Goal: Information Seeking & Learning: Learn about a topic

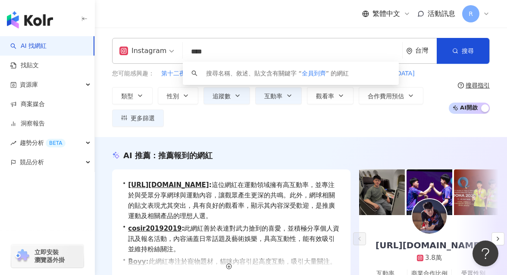
drag, startPoint x: 248, startPoint y: 48, endPoint x: 170, endPoint y: 52, distance: 77.7
click at [170, 52] on div "Instagram **** 台灣 搜尋 keyword 搜尋名稱、敘述、貼文含有關鍵字 “ 全員到齊 ” 的網紅" at bounding box center [301, 51] width 378 height 26
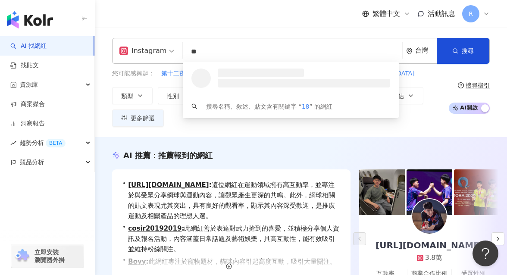
type input "*"
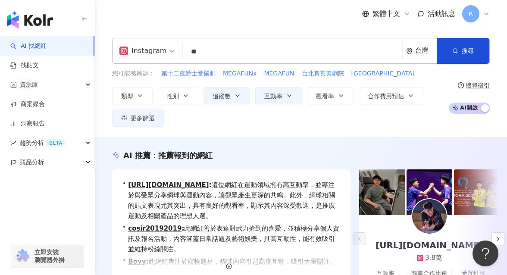
type input "*"
type input "**"
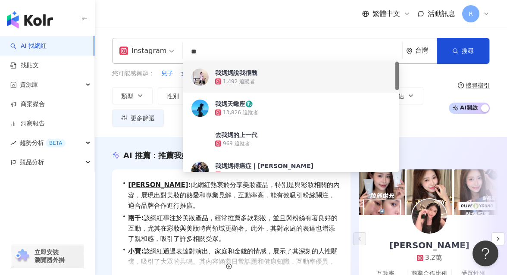
drag, startPoint x: 241, startPoint y: 55, endPoint x: 185, endPoint y: 55, distance: 55.6
click at [186, 55] on input "**" at bounding box center [292, 52] width 213 height 16
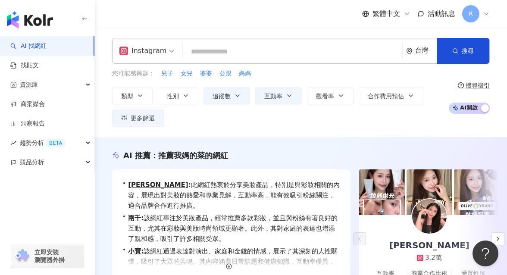
type input "*"
click at [133, 94] on button "類型" at bounding box center [132, 95] width 41 height 17
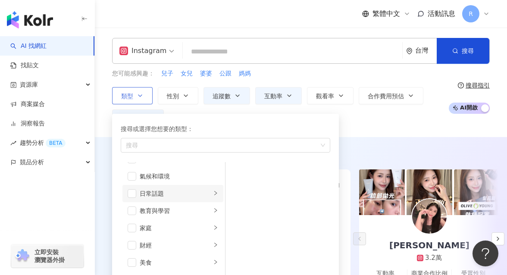
scroll to position [87, 0]
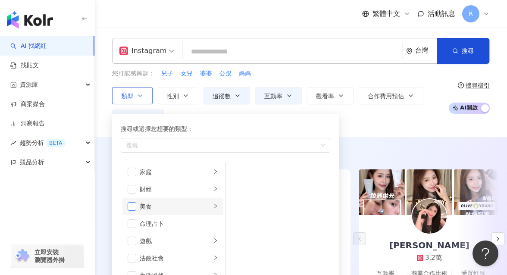
click at [133, 207] on span "button" at bounding box center [132, 206] width 9 height 9
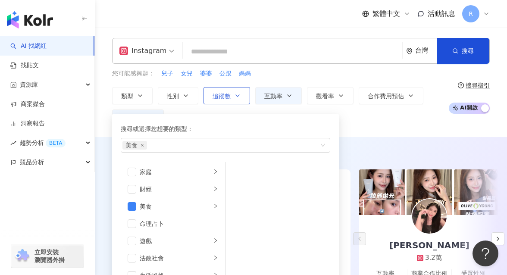
click at [244, 94] on button "追蹤數" at bounding box center [227, 95] width 47 height 17
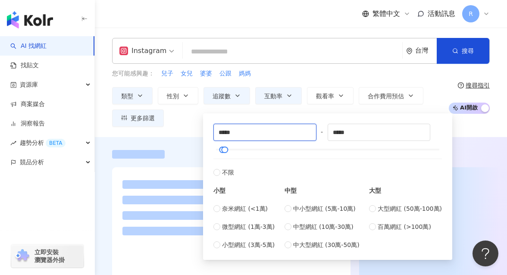
drag, startPoint x: 247, startPoint y: 137, endPoint x: 203, endPoint y: 134, distance: 44.1
click at [203, 134] on div "***** - ***** 不限 小型 奈米網紅 (<1萬) 微型網紅 (1萬-3萬) 小型網紅 (3萬-5萬) 中型 中小型網紅 (5萬-10萬) 中型網紅…" at bounding box center [327, 186] width 249 height 147
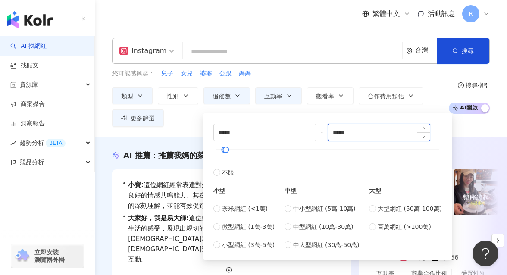
type input "*****"
drag, startPoint x: 379, startPoint y: 136, endPoint x: 288, endPoint y: 136, distance: 91.4
click at [287, 136] on div "***** - ***** 不限 小型 奈米網紅 (<1萬) 微型網紅 (1萬-3萬) 小型網紅 (3萬-5萬) 中型 中小型網紅 (5萬-10萬) 中型網紅…" at bounding box center [327, 187] width 229 height 126
type input "*"
type input "*****"
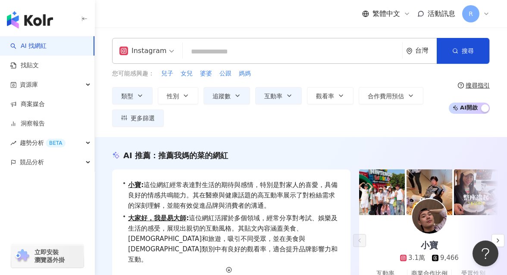
click at [378, 74] on div "您可能感興趣： 兒子 女兒 婆婆 公跟 媽媽" at bounding box center [278, 73] width 332 height 9
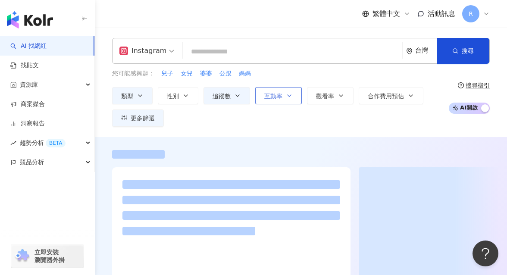
click at [274, 97] on span "互動率" at bounding box center [273, 96] width 18 height 7
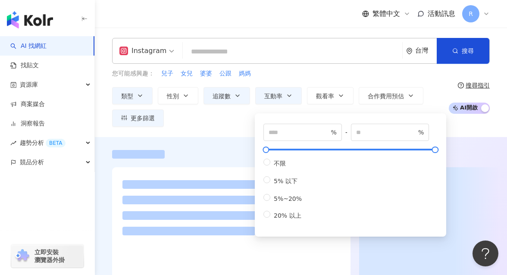
click at [295, 77] on div "您可能感興趣： 兒子 女兒 婆婆 公跟 媽媽" at bounding box center [278, 73] width 332 height 9
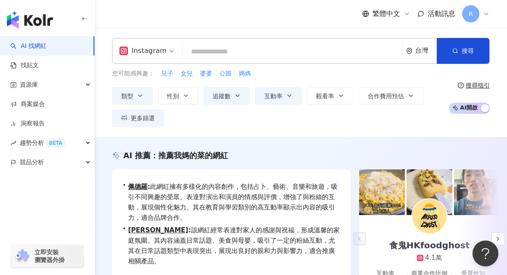
click at [234, 53] on input "search" at bounding box center [292, 52] width 213 height 16
click at [447, 49] on button "搜尋" at bounding box center [463, 51] width 53 height 26
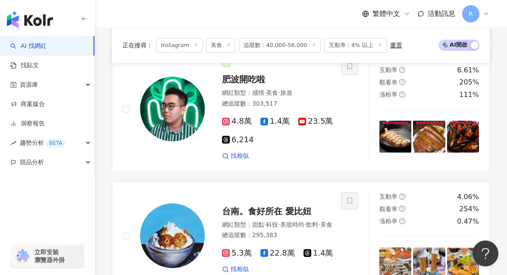
scroll to position [1804, 0]
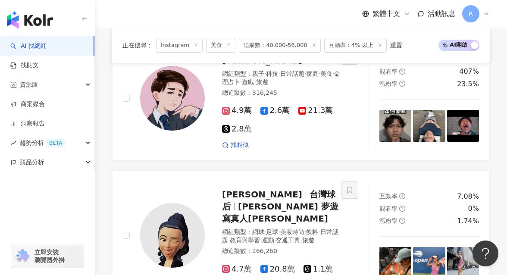
scroll to position [349, 0]
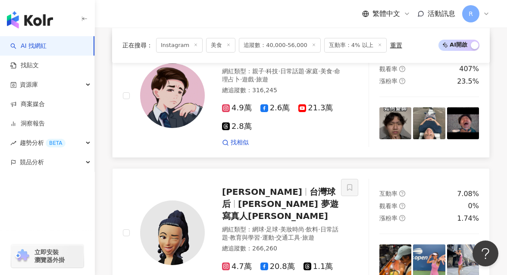
click at [395, 119] on img at bounding box center [396, 123] width 32 height 32
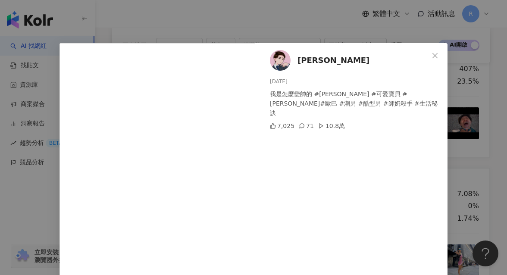
click at [467, 106] on div "多米多羅Domidolo 2025/7/17 我是怎麼變帥的 #多米多羅 #可愛寶貝 #李俊昊 #歐巴 #潮男 #酷型男 #師奶殺手 #生活秘訣 7,025 …" at bounding box center [253, 137] width 507 height 275
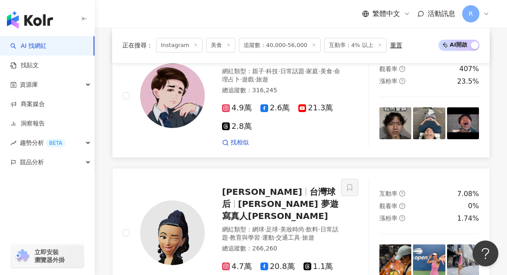
click at [392, 122] on img at bounding box center [396, 123] width 32 height 32
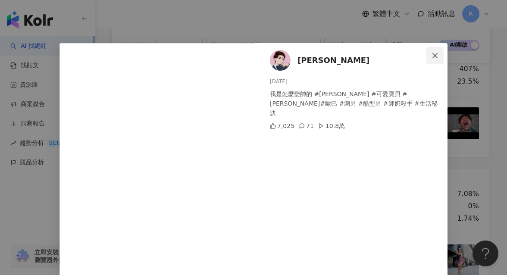
click at [431, 60] on button "Close" at bounding box center [435, 55] width 17 height 17
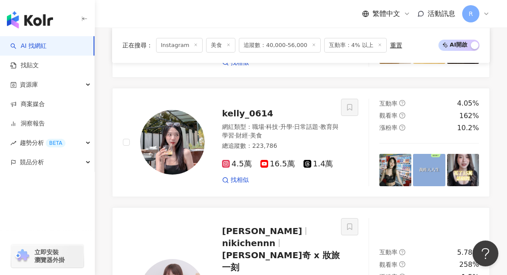
scroll to position [1009, 0]
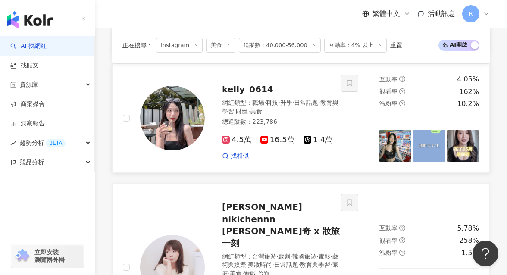
click at [393, 130] on img at bounding box center [396, 146] width 32 height 32
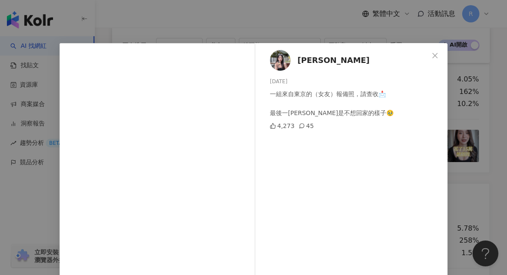
click at [467, 127] on div "Kelly Tsai 2025/9/4 一組來自東京的（女友）報備照，請查收📩 最後一張是不想回家的樣子🥹 4,273 45 查看原始貼文" at bounding box center [253, 137] width 507 height 275
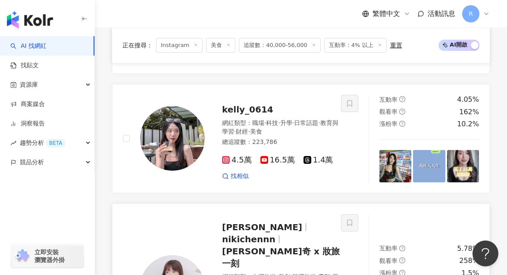
scroll to position [989, 0]
click at [434, 150] on img at bounding box center [429, 166] width 32 height 32
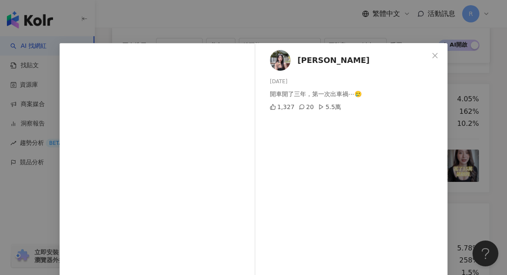
click at [461, 128] on div "Kelly Tsai 2025/9/1 開車開了三年，第一次出車禍⋯🥲 1,327 20 5.5萬 查看原始貼文" at bounding box center [253, 137] width 507 height 275
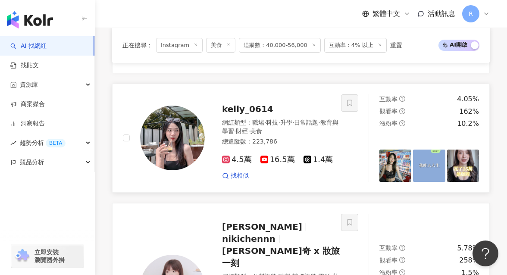
click at [466, 150] on img at bounding box center [463, 166] width 32 height 32
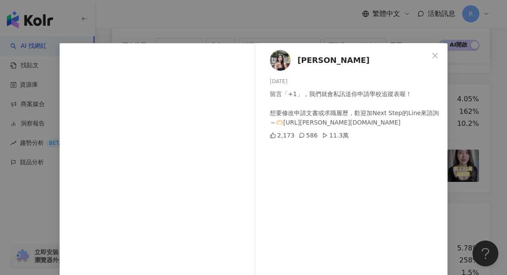
click at [467, 126] on div "Kelly Tsai 2025/8/25 留言「+1」，我們就會私訊送你申請學校追蹤表喔！ 想要修改申請文書或求職履歷，歡迎加Next Step的Line來諮…" at bounding box center [253, 137] width 507 height 275
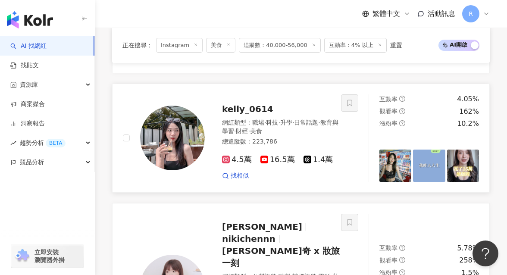
click at [176, 123] on img at bounding box center [172, 138] width 65 height 65
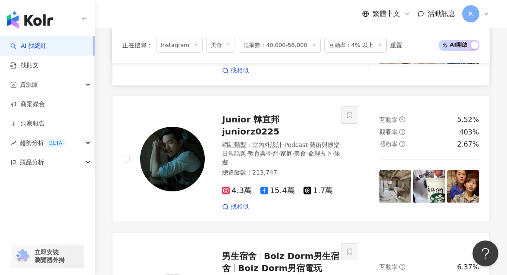
scroll to position [1410, 0]
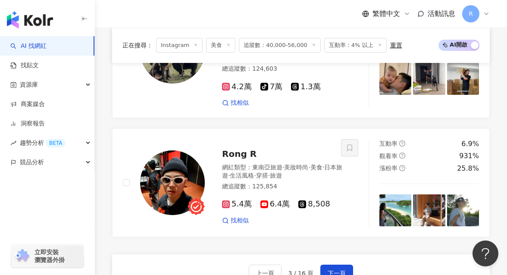
scroll to position [1759, 0]
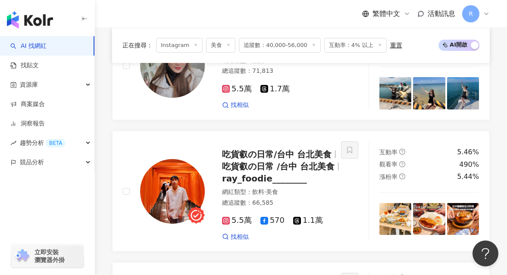
scroll to position [1770, 0]
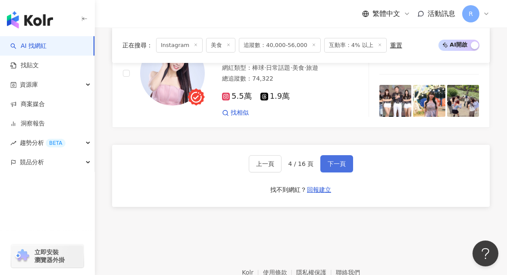
click at [345, 160] on span "下一頁" at bounding box center [337, 163] width 18 height 7
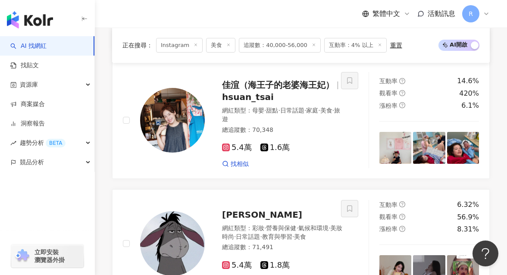
scroll to position [1753, 0]
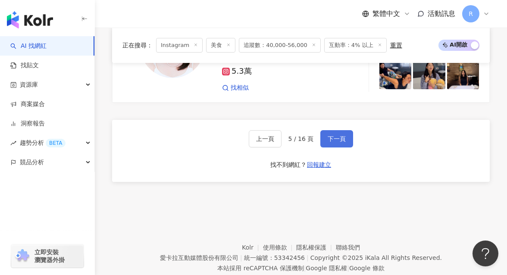
click at [345, 135] on span "下一頁" at bounding box center [337, 138] width 18 height 7
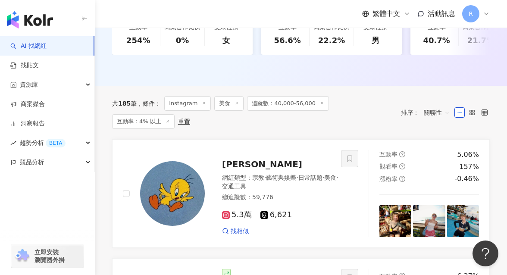
scroll to position [295, 0]
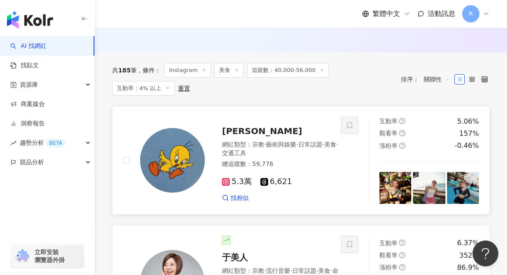
click at [396, 184] on img at bounding box center [396, 188] width 32 height 32
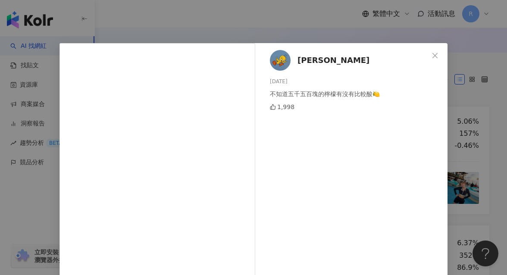
click at [449, 157] on div "常瑜 2025/8/31 不知道五千五百塊的檸檬有沒有比較酸🍋 1,998 查看原始貼文" at bounding box center [253, 137] width 507 height 275
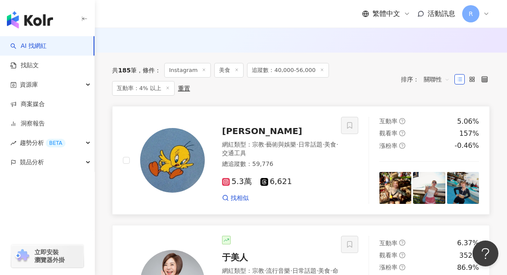
click at [434, 173] on img at bounding box center [429, 188] width 32 height 32
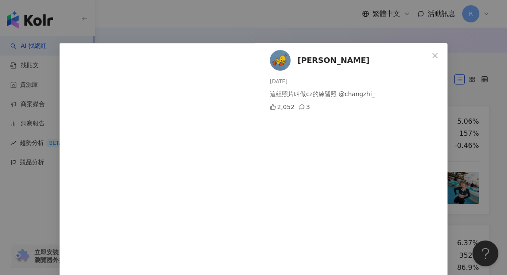
click at [467, 134] on div "常瑜 2025/8/29 這組照片叫做cz的練習照 @changzhi_ 2,052 3 查看原始貼文" at bounding box center [253, 137] width 507 height 275
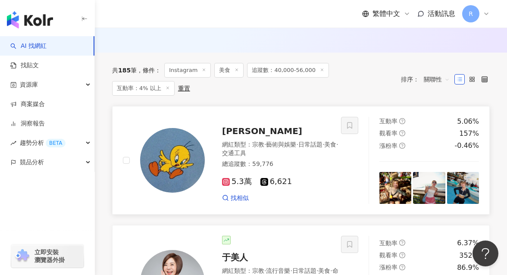
click at [162, 162] on img at bounding box center [172, 160] width 65 height 65
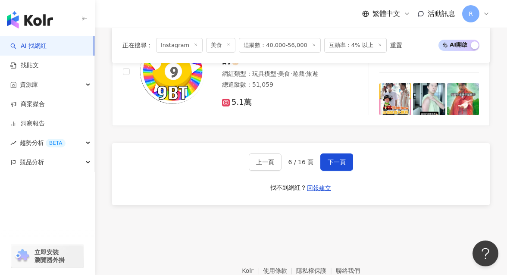
scroll to position [1710, 0]
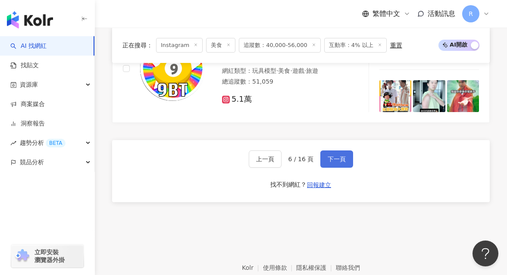
click at [338, 151] on button "下一頁" at bounding box center [336, 159] width 33 height 17
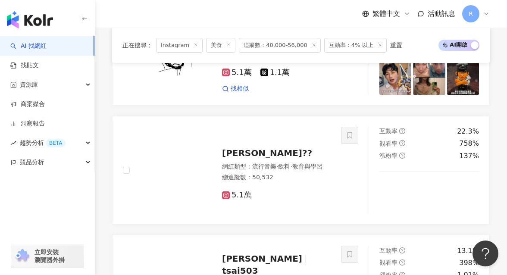
scroll to position [728, 0]
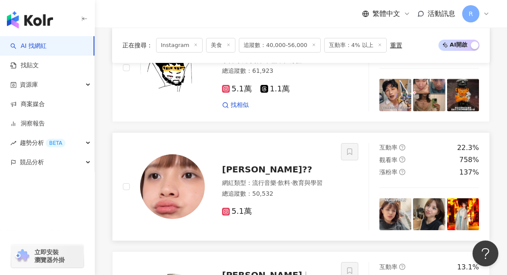
click at [381, 208] on img at bounding box center [396, 214] width 32 height 32
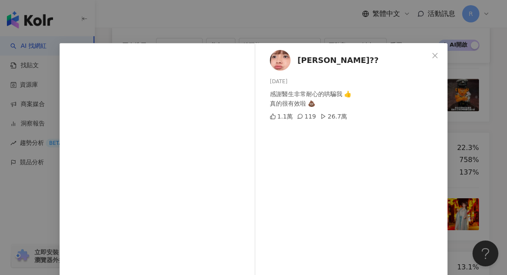
click at [501, 144] on div "judick?? 2025/8/7 感謝醫生非常耐心的哄騙我 👍 真的很有效啦 💩 1.1萬 119 26.7萬 查看原始貼文" at bounding box center [253, 137] width 507 height 275
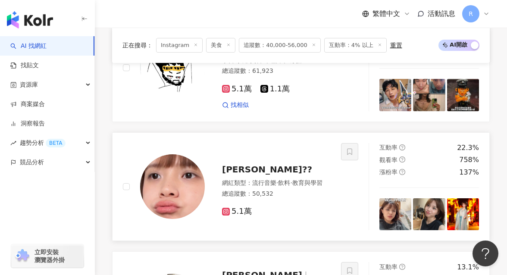
click at [422, 216] on img at bounding box center [429, 214] width 32 height 32
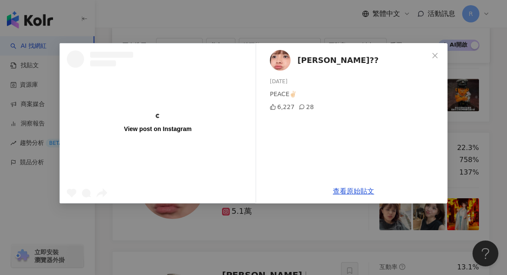
click at [458, 157] on div "View post on Instagram judick?? 2025/8/6 PEACE✌🏻 6,227 28 查看原始貼文" at bounding box center [253, 137] width 507 height 275
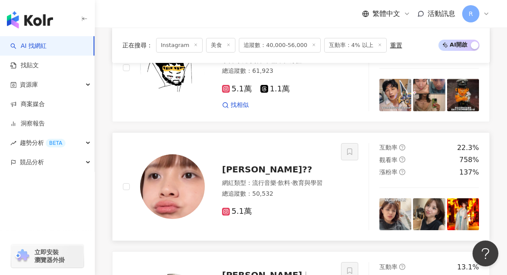
click at [190, 191] on img at bounding box center [172, 186] width 65 height 65
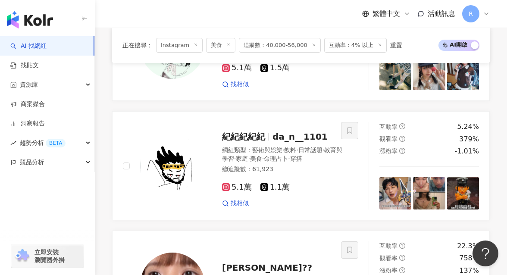
scroll to position [618, 0]
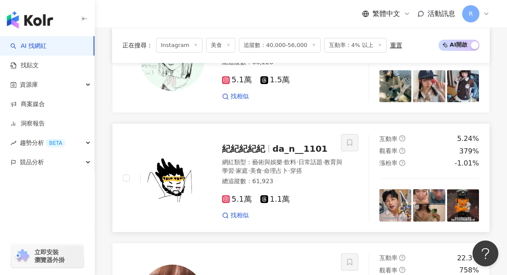
click at [389, 197] on img at bounding box center [396, 205] width 32 height 32
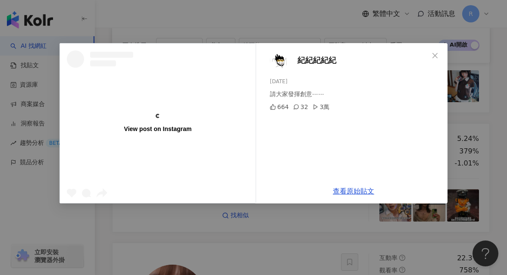
click at [477, 125] on div "View post on Instagram 紀紀紀紀紀 2025/9/7 請大家發揮創意⋯⋯ 664 32 3萬 查看原始貼文" at bounding box center [253, 137] width 507 height 275
click at [433, 52] on div "正在搜尋 ： Instagram 美食 追蹤數：40,000-56,000 互動率：4% 以上 重置 AI 開啟 AI 關閉" at bounding box center [300, 45] width 357 height 15
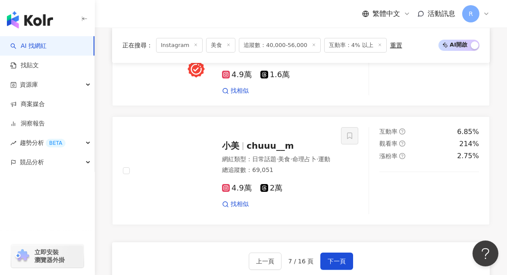
scroll to position [1737, 0]
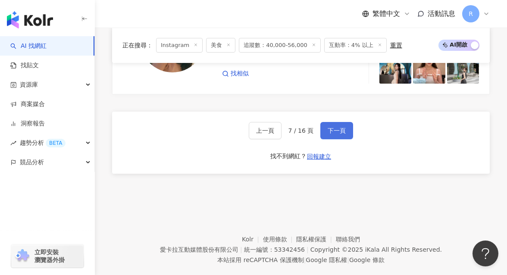
click at [339, 127] on span "下一頁" at bounding box center [337, 130] width 18 height 7
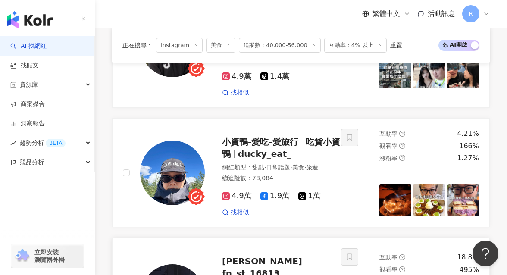
scroll to position [998, 0]
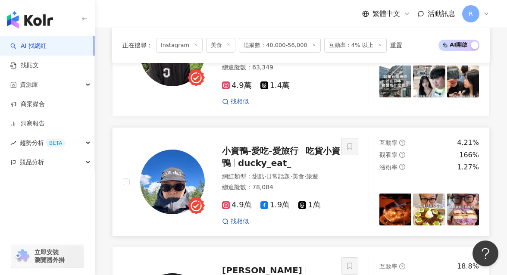
click at [409, 199] on img at bounding box center [396, 210] width 32 height 32
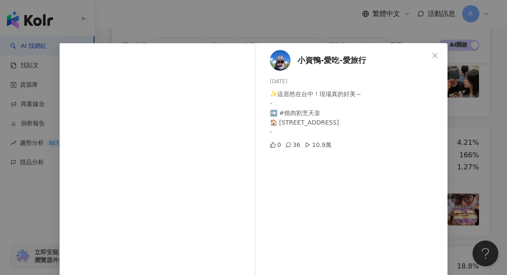
click at [463, 169] on div "小資鴨-愛吃-愛旅行 2025/8/26 ✨這居然在台中！現場真的好美～ - ➡️ #燒肉割烹天皇 🏠 台中市北屯區敦化路一段189號 - 0 36 10.9…" at bounding box center [253, 137] width 507 height 275
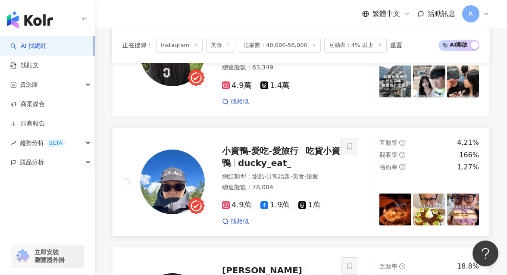
click at [438, 194] on img at bounding box center [429, 210] width 32 height 32
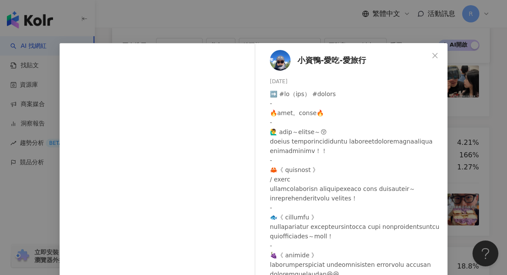
click at [464, 151] on div "小資鴨-愛吃-愛旅行 2025/8/25 0 46 2.4萬 查看原始貼文" at bounding box center [253, 137] width 507 height 275
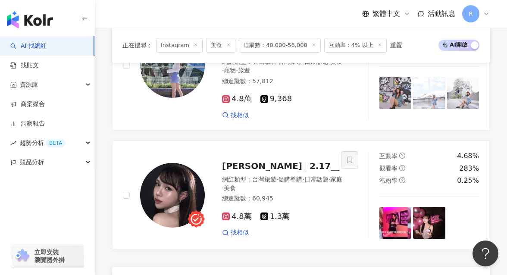
scroll to position [1632, 0]
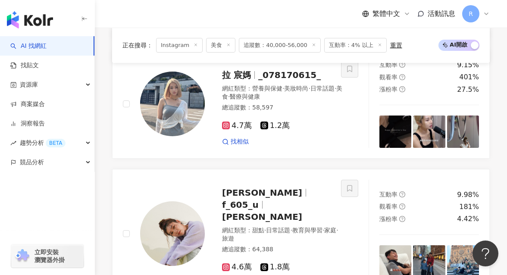
scroll to position [1474, 0]
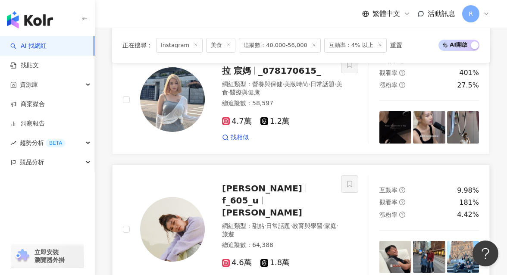
click at [409, 241] on img at bounding box center [396, 257] width 32 height 32
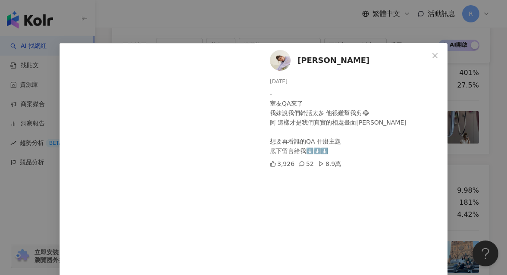
click at [471, 167] on div "HANNAH 2025/9/6 - 室友QA來了 我妹說我們幹話太多 他很難幫我剪😂 阿 這樣才是我們真實的相處畫面阿 想要再看誰的QA 什麼主題 底下留言給…" at bounding box center [253, 137] width 507 height 275
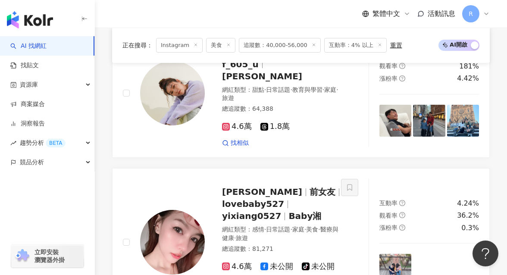
scroll to position [1739, 0]
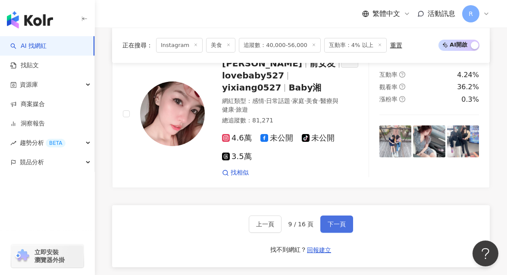
click at [334, 221] on span "下一頁" at bounding box center [337, 224] width 18 height 7
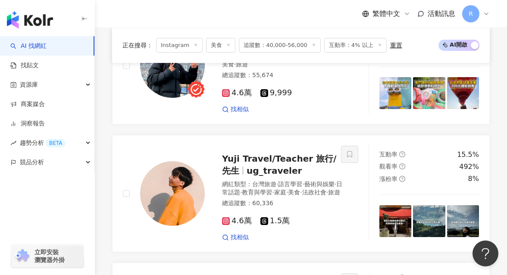
scroll to position [1493, 0]
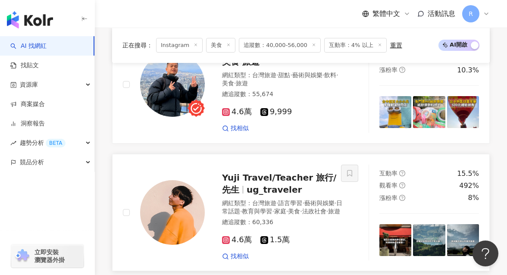
click at [395, 224] on img at bounding box center [396, 240] width 32 height 32
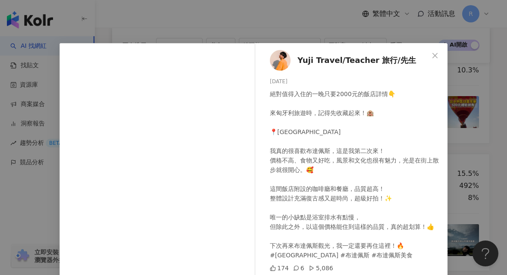
click at [468, 117] on div "Yuji Travel/Teacher 旅行/先生 2025/7/20 絕對值得入住的一晚只要2000元的飯店詳情👇 來匈牙利旅遊時，記得先收藏起來！🏨 📍G…" at bounding box center [253, 137] width 507 height 275
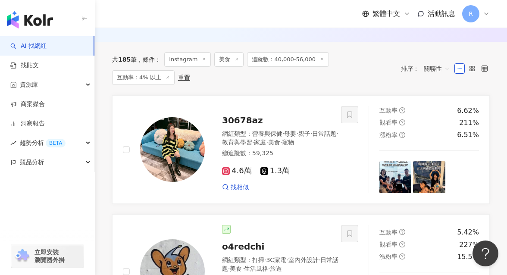
scroll to position [290, 0]
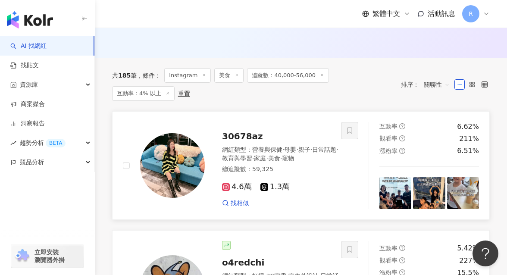
click at [397, 182] on img at bounding box center [396, 193] width 32 height 32
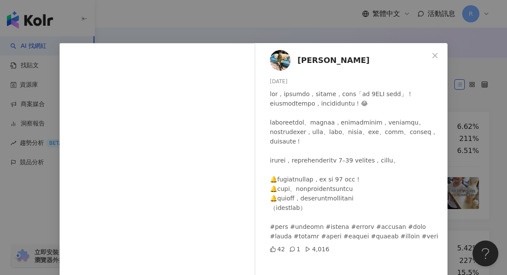
click at [450, 159] on div "安軒軒 2025/9/3 42 1 4,016 查看原始貼文" at bounding box center [253, 137] width 507 height 275
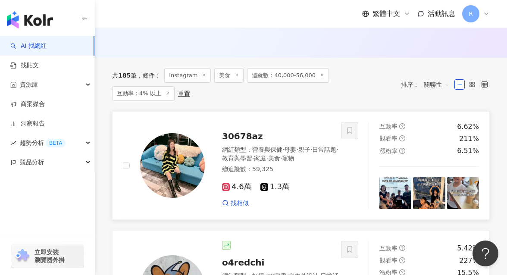
click at [422, 190] on img at bounding box center [429, 193] width 32 height 32
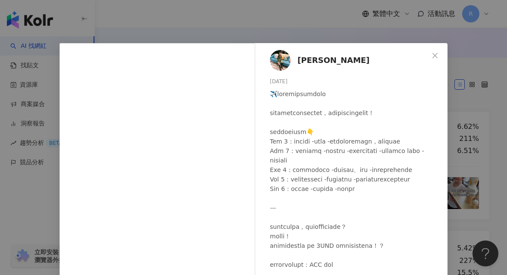
click at [469, 154] on div "安軒軒 2025/9/2 154 4 1萬 查看原始貼文" at bounding box center [253, 137] width 507 height 275
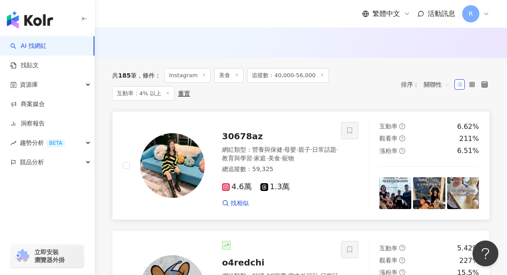
click at [177, 169] on img at bounding box center [172, 165] width 65 height 65
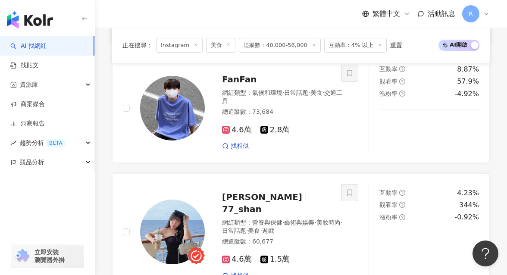
scroll to position [410, 0]
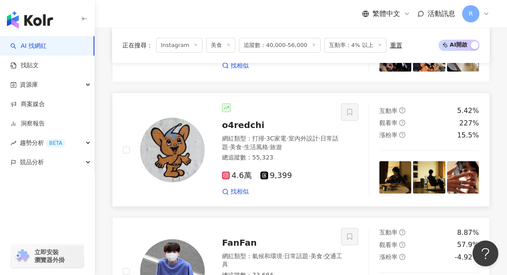
click at [395, 171] on img at bounding box center [396, 177] width 32 height 32
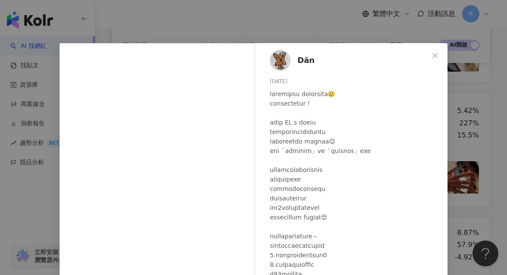
click at [452, 137] on div "Dän 2025/9/4 356 16 2.6萬 查看原始貼文" at bounding box center [253, 137] width 507 height 275
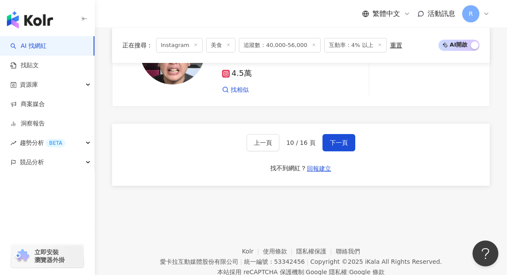
scroll to position [1788, 0]
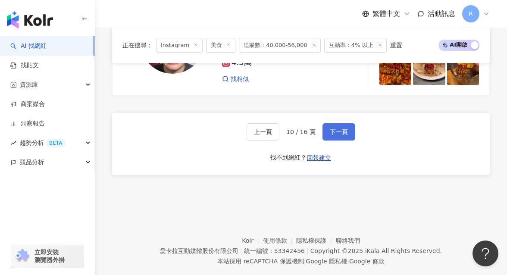
click at [330, 129] on span "下一頁" at bounding box center [339, 132] width 18 height 7
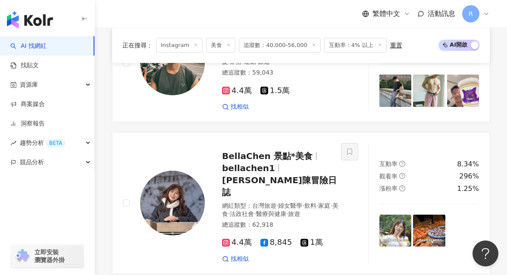
scroll to position [1374, 0]
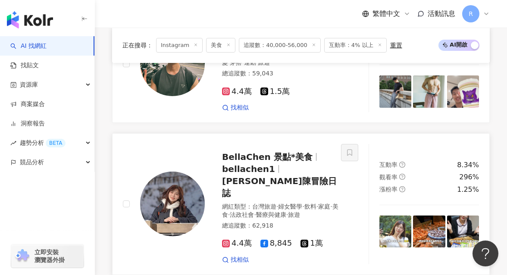
click at [396, 216] on img at bounding box center [396, 232] width 32 height 32
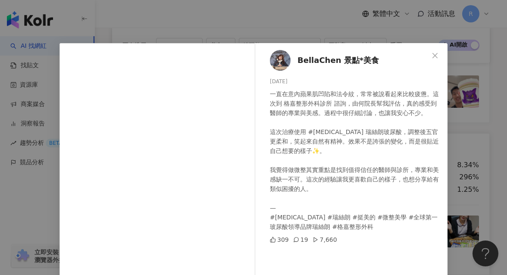
click at [458, 138] on div "BellaChen 景點*美食 2025/8/29 一直在意內蘋果肌凹陷和法令紋，常常被說看起來比較疲憊。這次到 格嘉整形外科診所 諮詢，由何院長幫我評估，真…" at bounding box center [253, 137] width 507 height 275
click at [460, 216] on img at bounding box center [463, 232] width 32 height 32
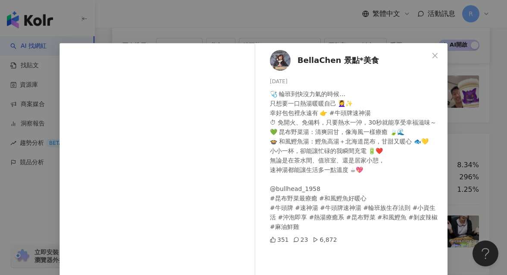
click at [460, 121] on div "BellaChen 景點*美食 2025/8/25 🩺 輪班到快沒力氣的時候… 只想要一口熱湯暖暖自己 💆‍♀️✨ 幸好包包裡永遠有 👉 #牛頭牌速神湯 ⏱ …" at bounding box center [253, 137] width 507 height 275
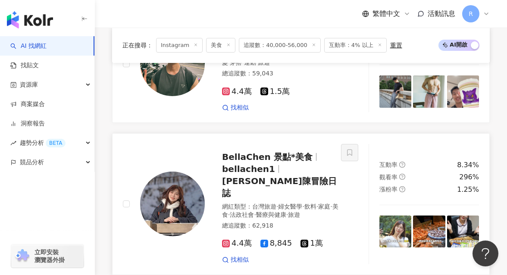
click at [184, 172] on img at bounding box center [172, 204] width 65 height 65
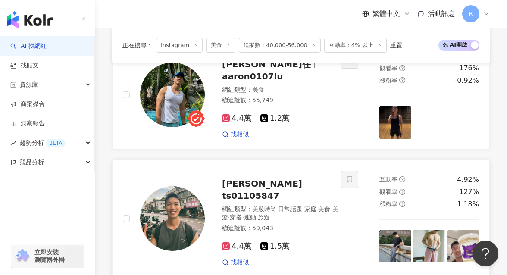
scroll to position [1221, 0]
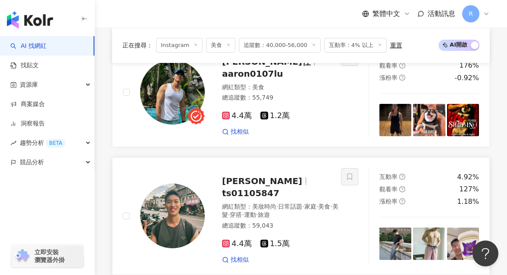
click at [391, 228] on img at bounding box center [396, 244] width 32 height 32
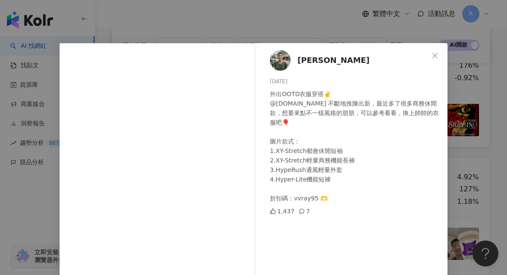
click at [434, 54] on icon "close" at bounding box center [435, 55] width 5 height 5
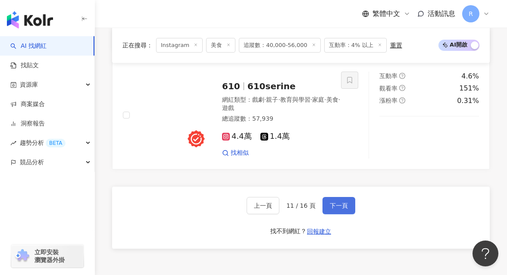
scroll to position [1747, 0]
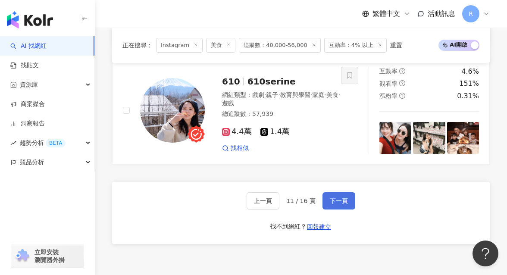
click at [339, 198] on span "下一頁" at bounding box center [339, 201] width 18 height 7
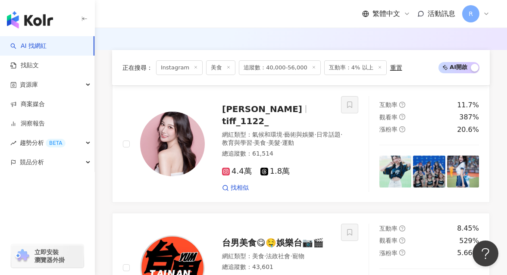
scroll to position [0, 0]
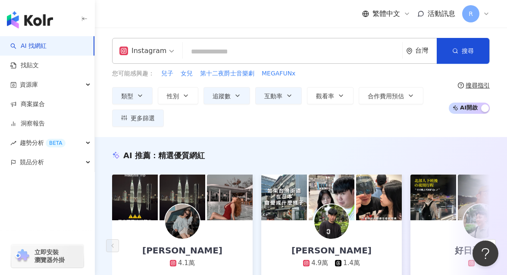
click at [226, 52] on input "search" at bounding box center [292, 52] width 213 height 16
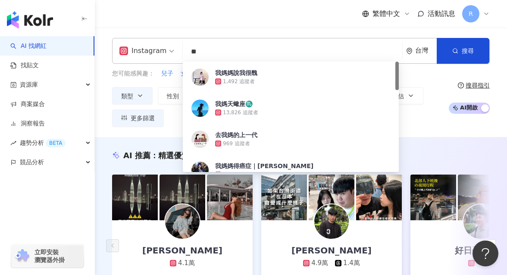
type input "*"
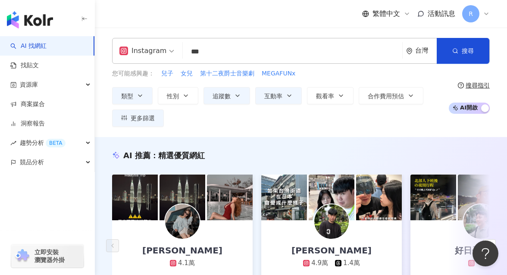
click at [238, 25] on div "繁體中文 活動訊息 R" at bounding box center [301, 14] width 378 height 28
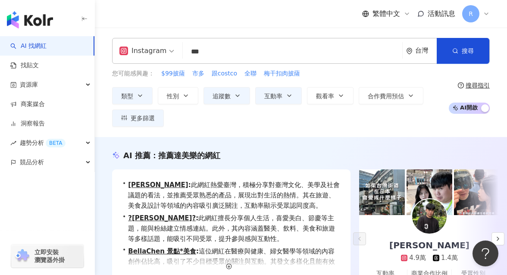
click at [232, 57] on input "***" at bounding box center [292, 52] width 213 height 16
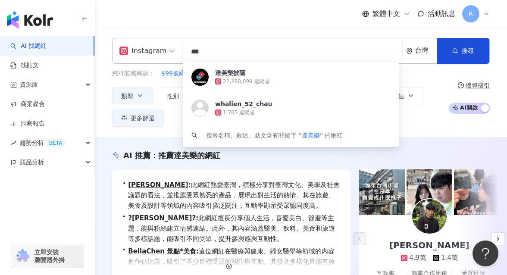
click at [221, 57] on input "***" at bounding box center [292, 52] width 213 height 16
drag, startPoint x: 219, startPoint y: 53, endPoint x: 185, endPoint y: 53, distance: 34.1
click at [186, 53] on input "***" at bounding box center [292, 52] width 213 height 16
paste input "****"
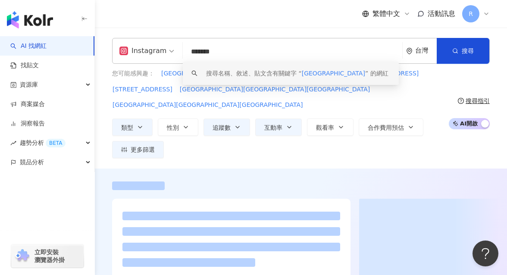
click at [258, 25] on div "繁體中文 活動訊息 R" at bounding box center [301, 14] width 378 height 28
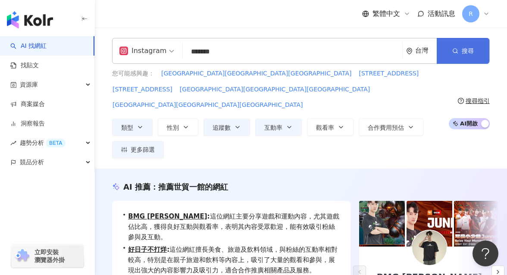
click at [447, 43] on button "搜尋" at bounding box center [463, 51] width 53 height 26
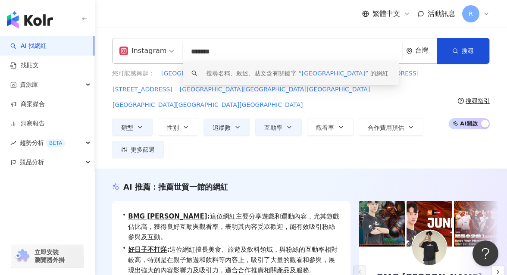
drag, startPoint x: 254, startPoint y: 53, endPoint x: 167, endPoint y: 46, distance: 87.0
click at [167, 46] on div "Instagram ******* 台灣 搜尋 keyword 搜尋名稱、敘述、貼文含有關鍵字 “ 台北市世貿一館 ” 的網紅" at bounding box center [301, 51] width 378 height 26
paste input "search"
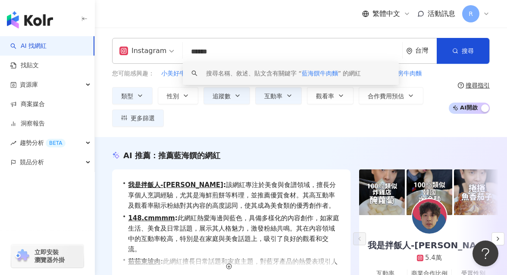
click at [237, 49] on input "******" at bounding box center [292, 52] width 213 height 16
drag, startPoint x: 242, startPoint y: 49, endPoint x: 189, endPoint y: 50, distance: 52.2
click at [189, 50] on input "******" at bounding box center [292, 52] width 213 height 16
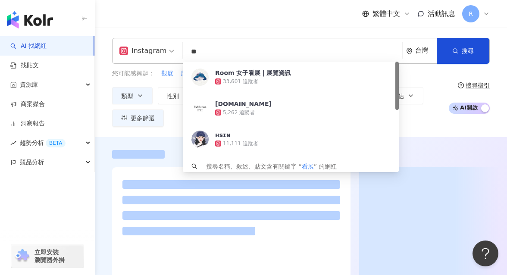
click at [212, 30] on div "Instagram ** 台灣 搜尋 c4c92335-3edb-4b83-9800-f3026b7ee8af Room 女子看展｜展覽資訊 33,601 追…" at bounding box center [301, 83] width 412 height 110
click at [212, 25] on div "繁體中文 活動訊息 R" at bounding box center [301, 14] width 378 height 28
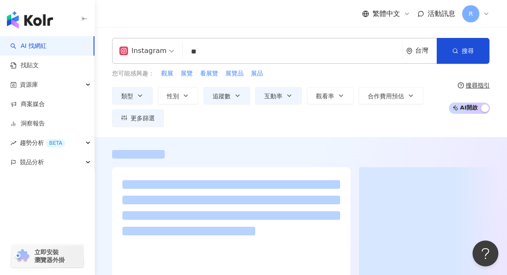
scroll to position [215, 0]
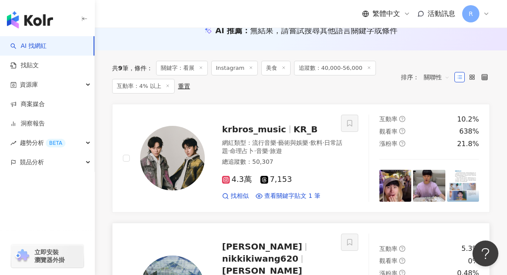
scroll to position [0, 0]
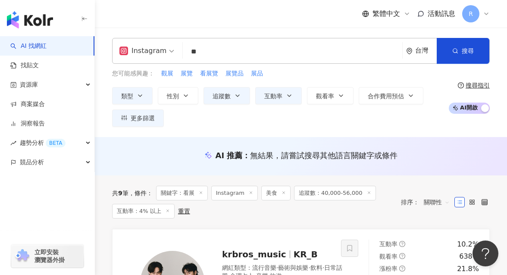
click at [283, 191] on icon at bounding box center [284, 193] width 4 height 4
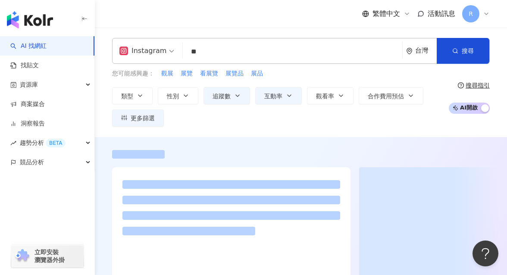
click at [243, 53] on input "**" at bounding box center [292, 52] width 213 height 16
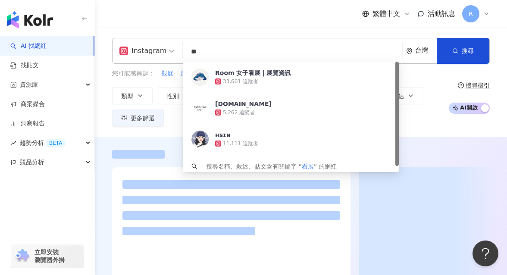
type input "*"
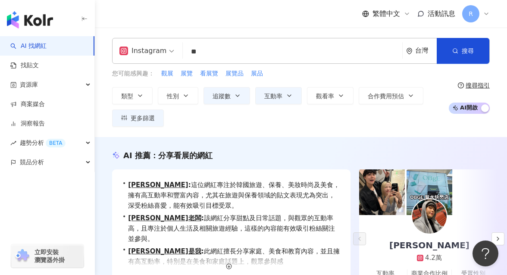
type input "**"
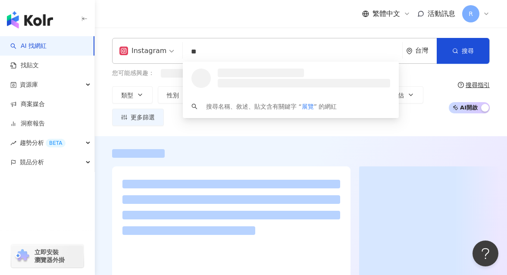
click at [281, 8] on div "繁體中文 活動訊息 R" at bounding box center [301, 14] width 378 height 28
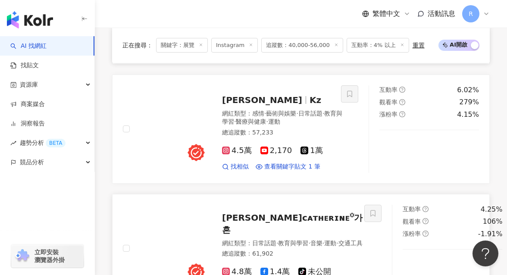
scroll to position [1590, 0]
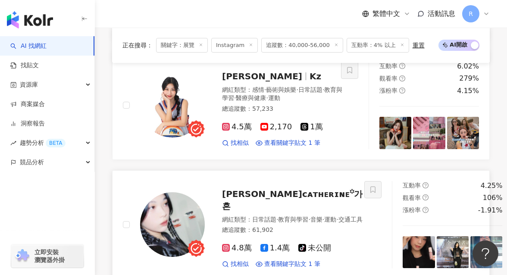
click at [437, 236] on img at bounding box center [453, 252] width 32 height 32
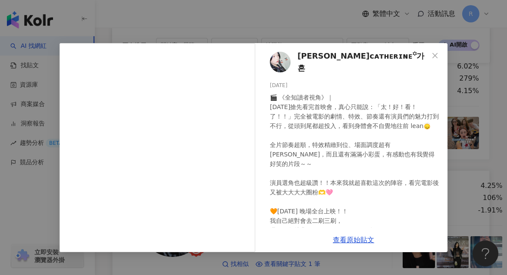
click at [459, 146] on div "林可昕ᴄᴀᴛʜᴇʀɪɴᴇ꙳가흔 2025/7/22 🎬 《全知讀者視角》｜ 昨天搶先看完首映會，真心只能說：「太！好！看！了！！」完全被電影的劇情、特效、節奏…" at bounding box center [253, 137] width 507 height 275
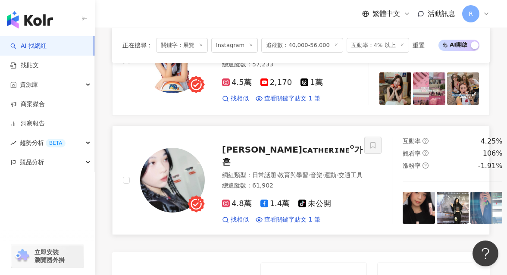
scroll to position [1635, 0]
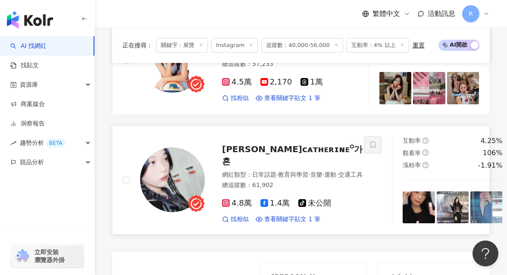
click at [160, 147] on img at bounding box center [172, 179] width 65 height 65
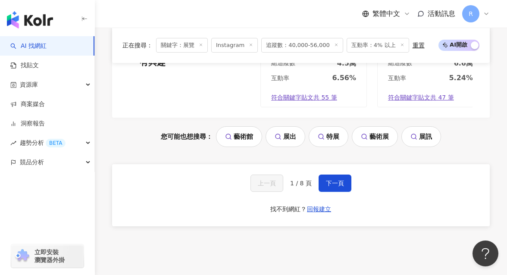
scroll to position [1816, 0]
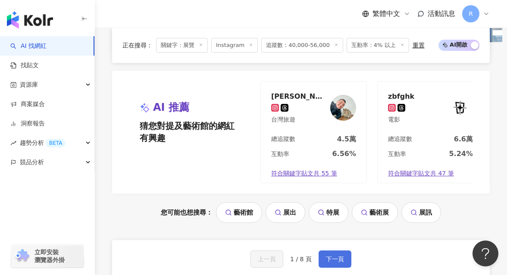
click at [331, 251] on button "下一頁" at bounding box center [335, 259] width 33 height 17
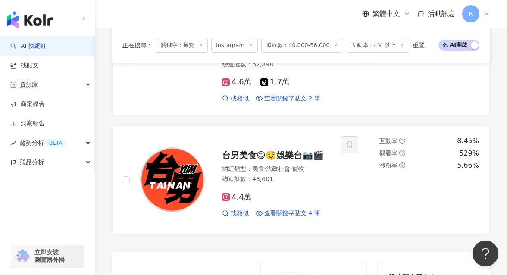
scroll to position [1661, 0]
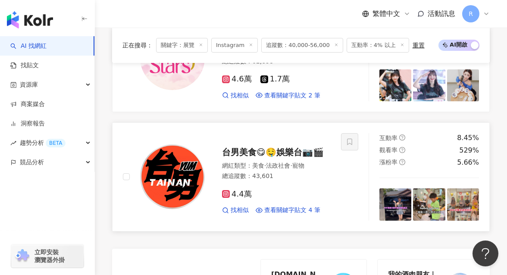
click at [182, 144] on img at bounding box center [172, 176] width 65 height 65
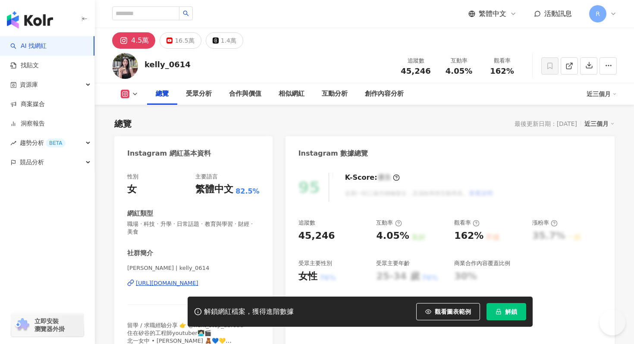
drag, startPoint x: 128, startPoint y: 167, endPoint x: 186, endPoint y: 169, distance: 58.2
click at [188, 264] on div "Kelly Tsai | kelly_0614 https://www.instagram.com/kelly_0614/" at bounding box center [193, 289] width 132 height 50
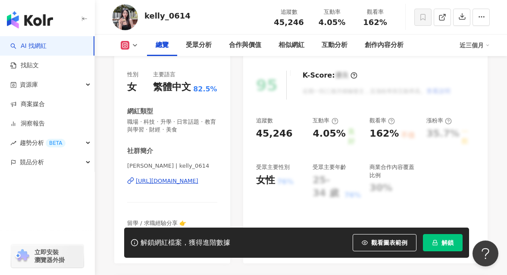
click at [142, 166] on span "Kelly Tsai | kelly_0614" at bounding box center [172, 166] width 90 height 8
drag, startPoint x: 126, startPoint y: 166, endPoint x: 192, endPoint y: 167, distance: 65.6
click at [192, 167] on div "性別 女 主要語言 繁體中文 82.5% 網紅類型 職場 · 科技 · 升學 · 日常話題 · 教育與學習 · 財經 · 美食 社群簡介 Kelly Tsai…" at bounding box center [172, 162] width 116 height 201
copy span "Kelly Tsai | kelly_0614"
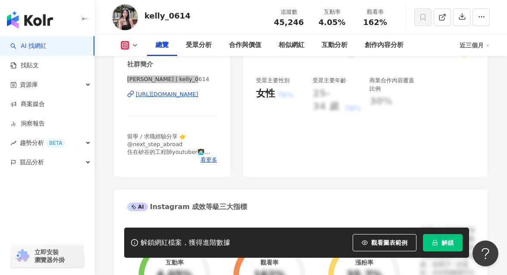
scroll to position [180, 0]
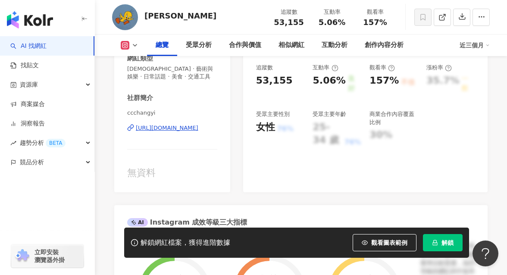
click at [130, 113] on span "ccchangyi" at bounding box center [172, 113] width 90 height 8
drag, startPoint x: 128, startPoint y: 114, endPoint x: 160, endPoint y: 113, distance: 31.9
click at [160, 113] on span "ccchangyi" at bounding box center [172, 113] width 90 height 8
copy span "ccchangyi"
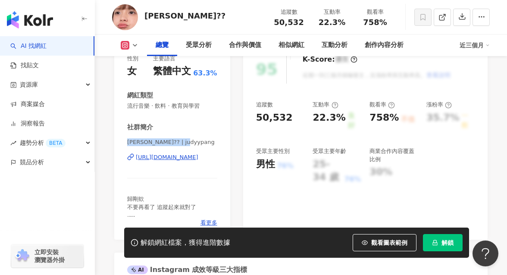
drag, startPoint x: 126, startPoint y: 144, endPoint x: 188, endPoint y: 145, distance: 61.7
click at [188, 145] on div "性別 女 主要語言 繁體中文 63.3% 網紅類型 流行音樂 · 飲料 · 教育與學習 社群簡介 judick?? | judyypang https://w…" at bounding box center [172, 143] width 116 height 194
copy span "judick?? | judyypang"
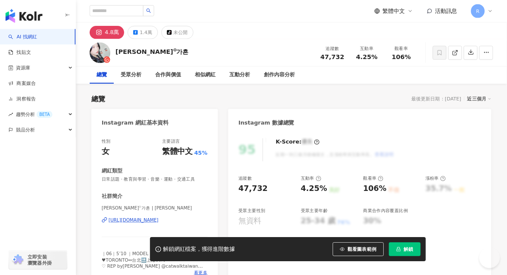
scroll to position [120, 0]
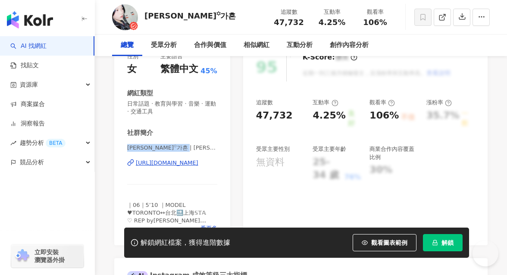
drag, startPoint x: 127, startPoint y: 148, endPoint x: 182, endPoint y: 148, distance: 55.6
click at [182, 148] on div "性別 女 主要語言 繁體中文 45% 網紅類型 日常話題 · 教育與學習 · 音樂 · 運動 · 交通工具 社群簡介 林可昕ᴄᴀᴛʜᴇʀɪɴᴇ꙳가흔 | ca…" at bounding box center [172, 144] width 116 height 201
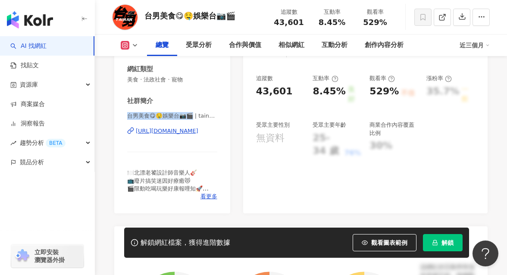
drag, startPoint x: 137, startPoint y: 116, endPoint x: 190, endPoint y: 117, distance: 53.1
click at [190, 117] on div "性別 其他 主要語言 繁體中文 100% 網紅類型 美食 · 法政社會 · 寵物 社群簡介 台男美食😋🤤娛樂台📷🎬 | tainan_yum [URL][DO…" at bounding box center [172, 117] width 116 height 194
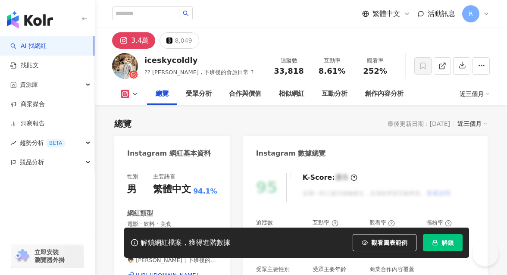
click at [202, 257] on span "👦🏻 [PERSON_NAME] | 下班後的食旅日常 🌟 | iceskycoldly" at bounding box center [172, 261] width 90 height 8
